Goal: Entertainment & Leisure: Consume media (video, audio)

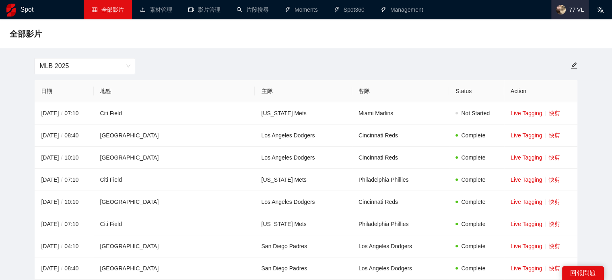
click at [567, 9] on span "77 VL" at bounding box center [569, 9] width 37 height 19
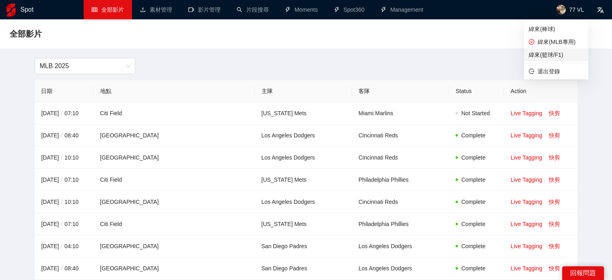
click at [555, 53] on span "緯來(籃球/F1)" at bounding box center [555, 54] width 55 height 9
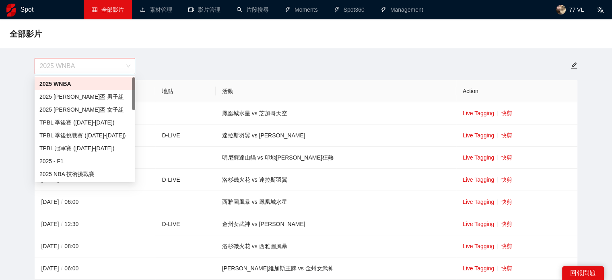
click at [100, 62] on span "2025 WNBA" at bounding box center [84, 65] width 91 height 15
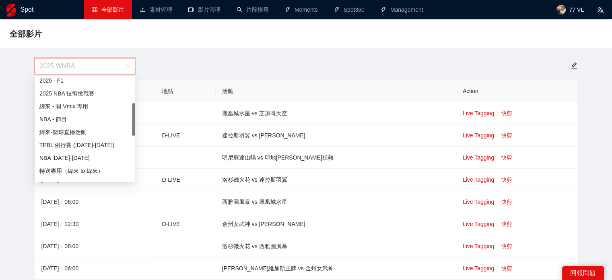
scroll to position [121, 0]
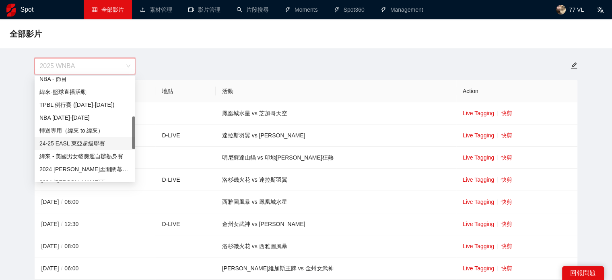
click at [80, 142] on div "24-25 EASL 東亞超級聯賽" at bounding box center [84, 143] width 91 height 9
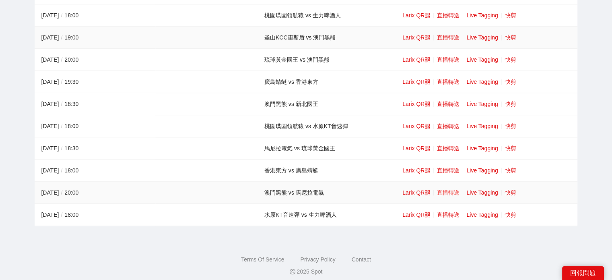
scroll to position [631, 0]
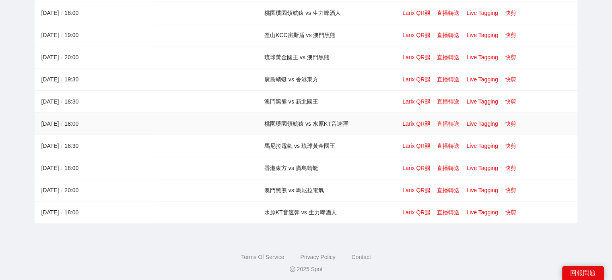
click at [449, 122] on link "直播轉送" at bounding box center [448, 123] width 23 height 6
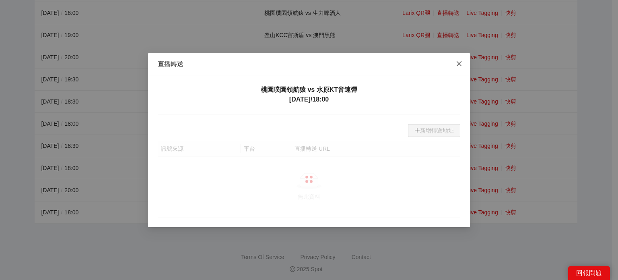
click at [458, 67] on icon "close" at bounding box center [459, 63] width 6 height 6
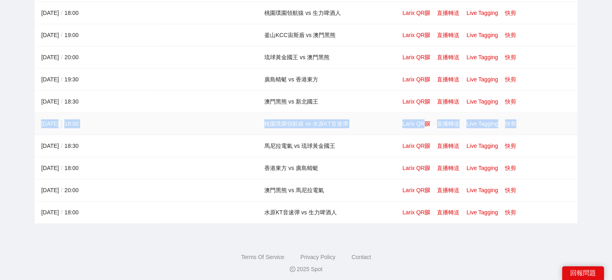
drag, startPoint x: 37, startPoint y: 119, endPoint x: 536, endPoint y: 118, distance: 498.7
click at [536, 118] on tr "[DATE] / 18:00 桃園璞園領航猿 vs 水原KT音速彈 Larix QR 直播轉送 Live Tagging 快剪" at bounding box center [306, 124] width 542 height 22
